Goal: Use online tool/utility: Utilize a website feature to perform a specific function

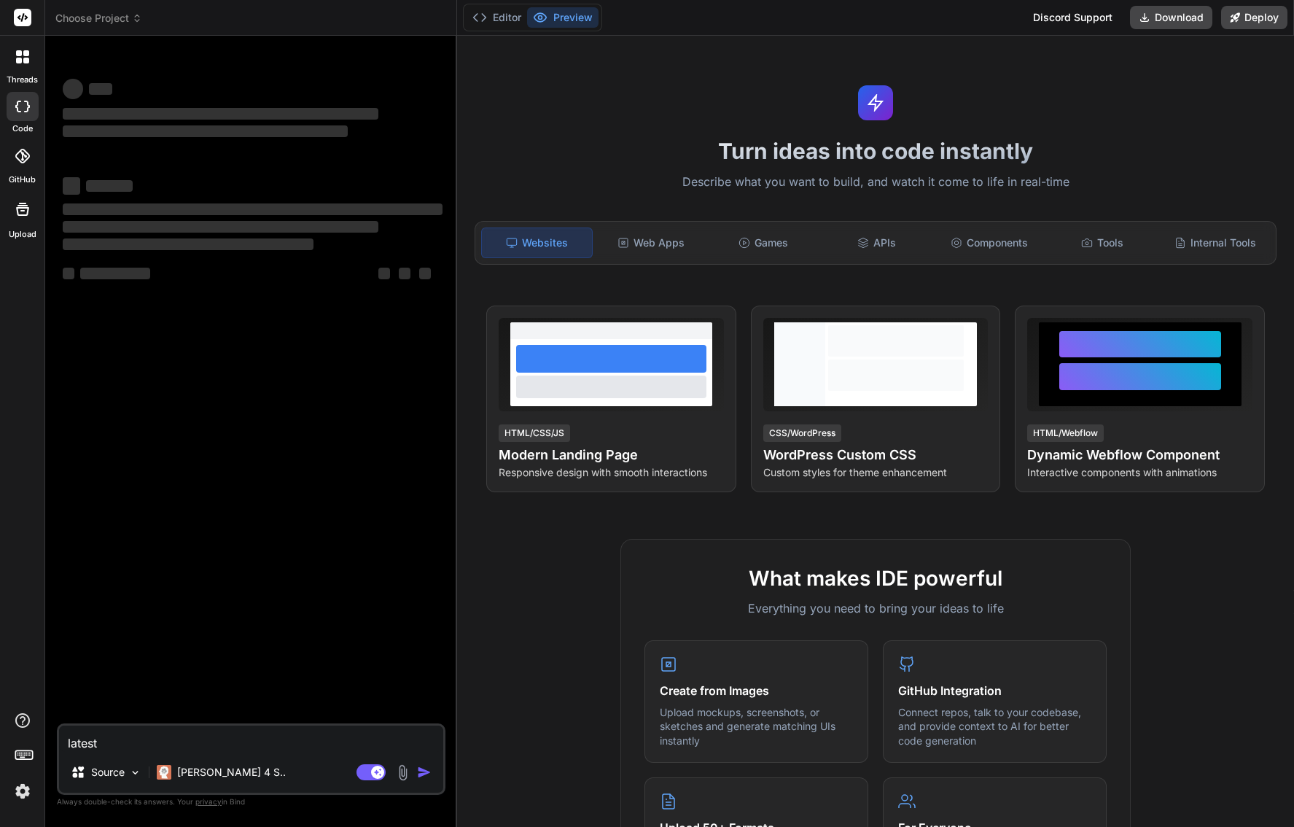
click at [21, 790] on img at bounding box center [22, 791] width 25 height 25
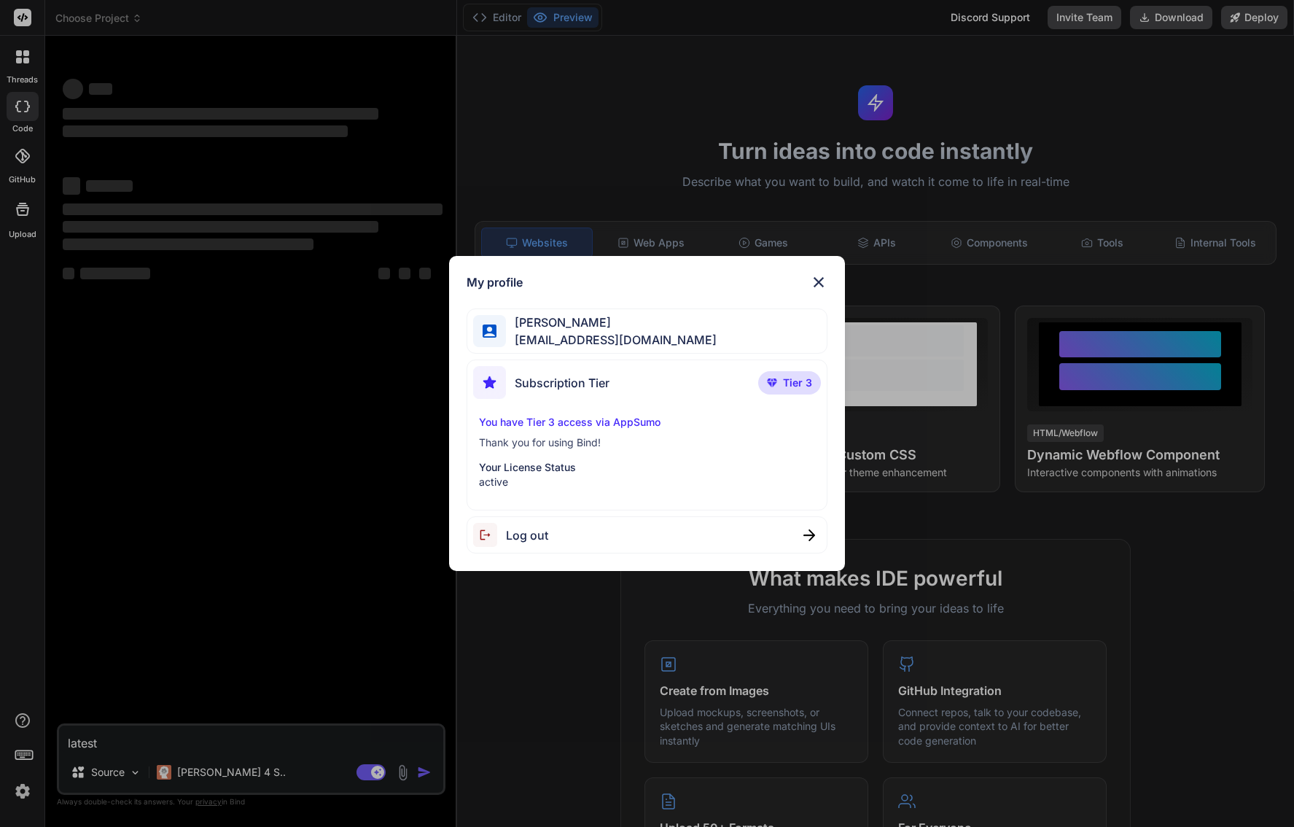
click at [617, 427] on p "You have Tier 3 access via AppSumo" at bounding box center [646, 422] width 335 height 15
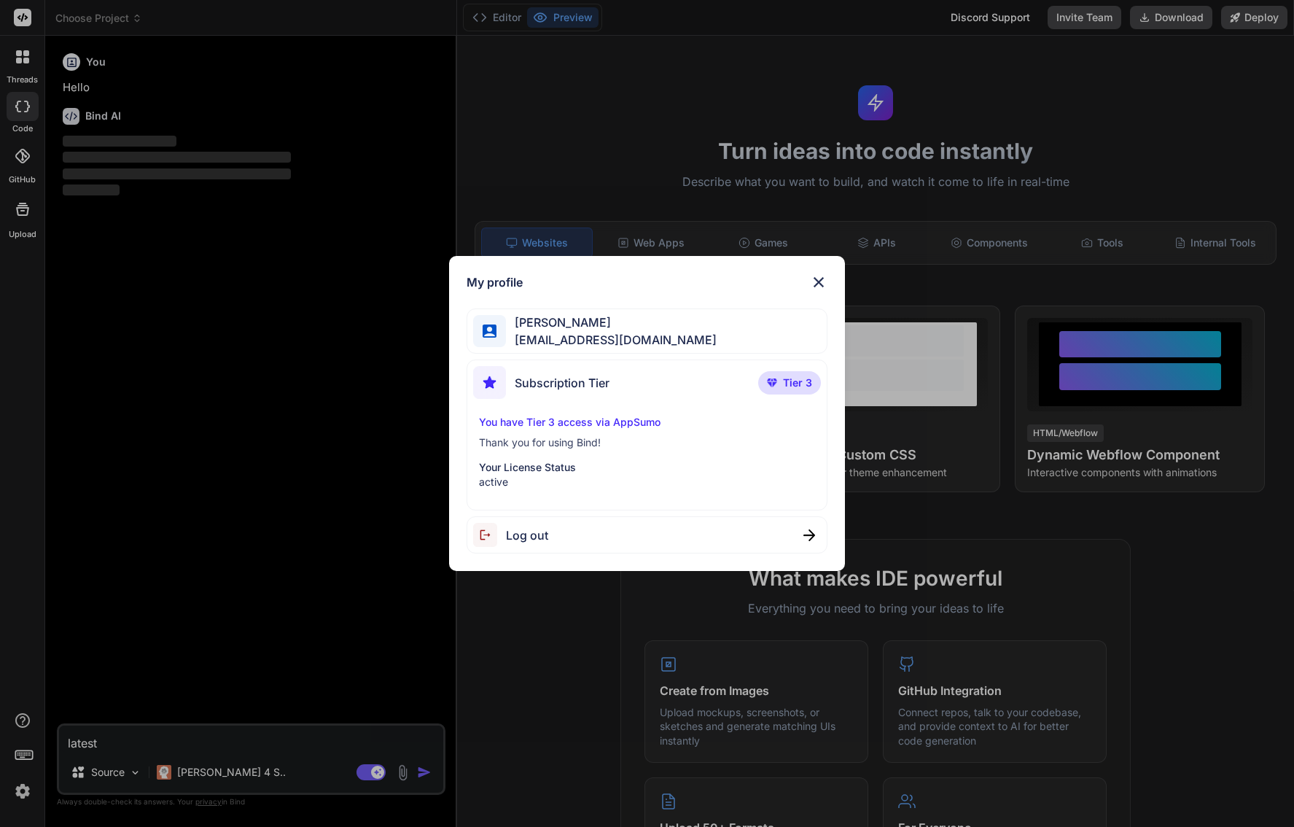
click at [580, 453] on div "You have Tier 3 access via AppSumo Thank you for using Bind! Your License Statu…" at bounding box center [646, 452] width 347 height 74
click at [577, 448] on p "Thank you for using Bind!" at bounding box center [646, 442] width 335 height 15
click at [819, 283] on img at bounding box center [818, 281] width 17 height 17
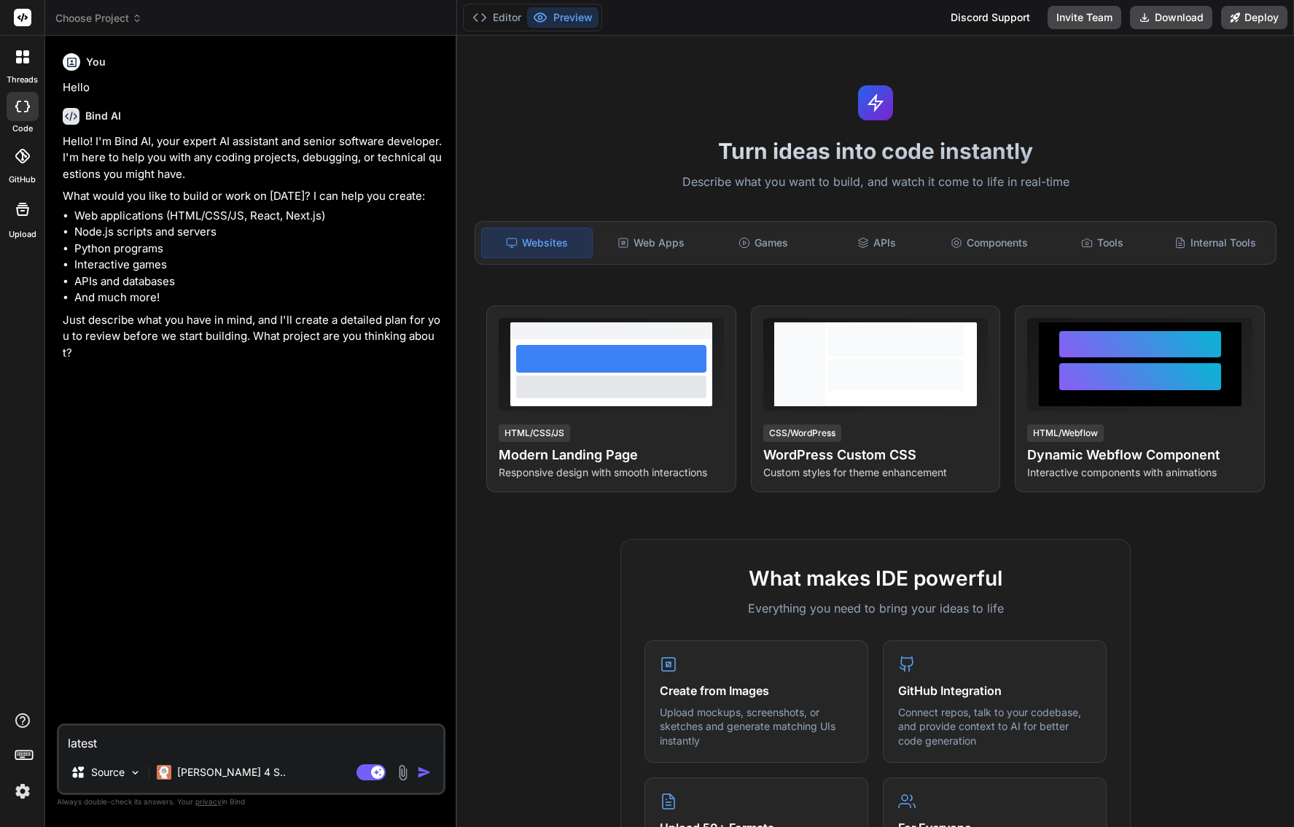
type textarea "x"
click at [237, 749] on textarea "latest" at bounding box center [251, 738] width 384 height 26
click at [237, 744] on textarea "latest" at bounding box center [251, 738] width 384 height 26
drag, startPoint x: 144, startPoint y: 738, endPoint x: 77, endPoint y: 735, distance: 67.1
click at [77, 735] on textarea "latest" at bounding box center [251, 738] width 384 height 26
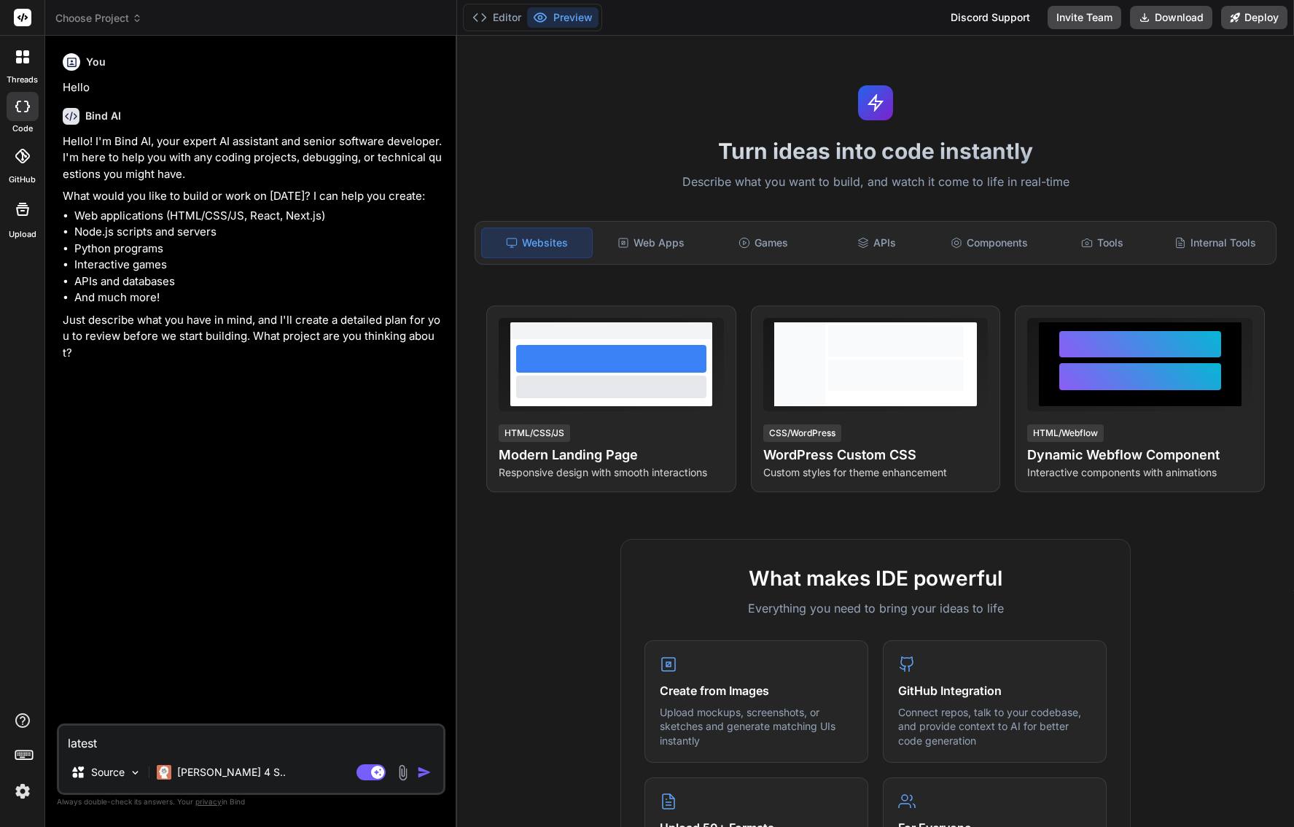
type textarea "la"
type textarea "x"
type textarea "l"
type textarea "x"
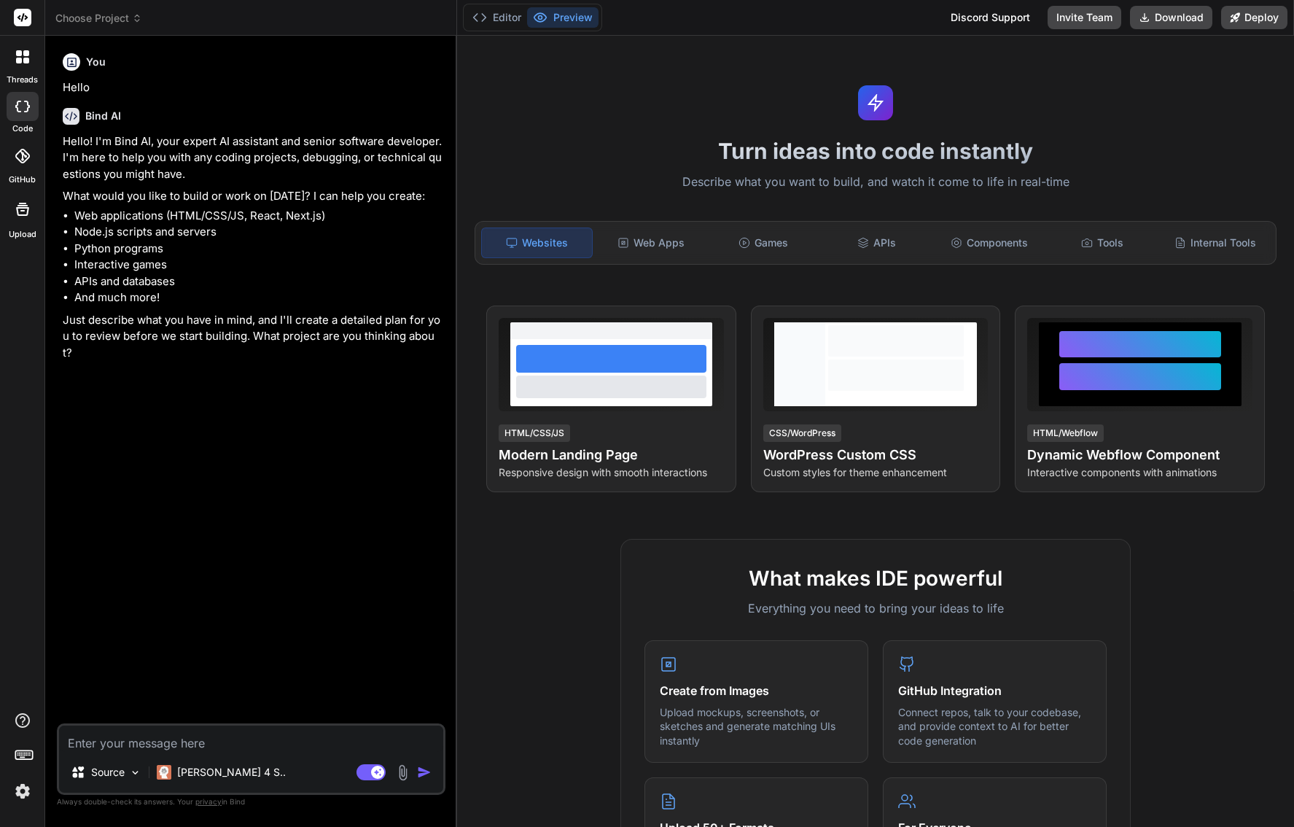
type textarea "x"
